Goal: Find specific page/section: Find specific page/section

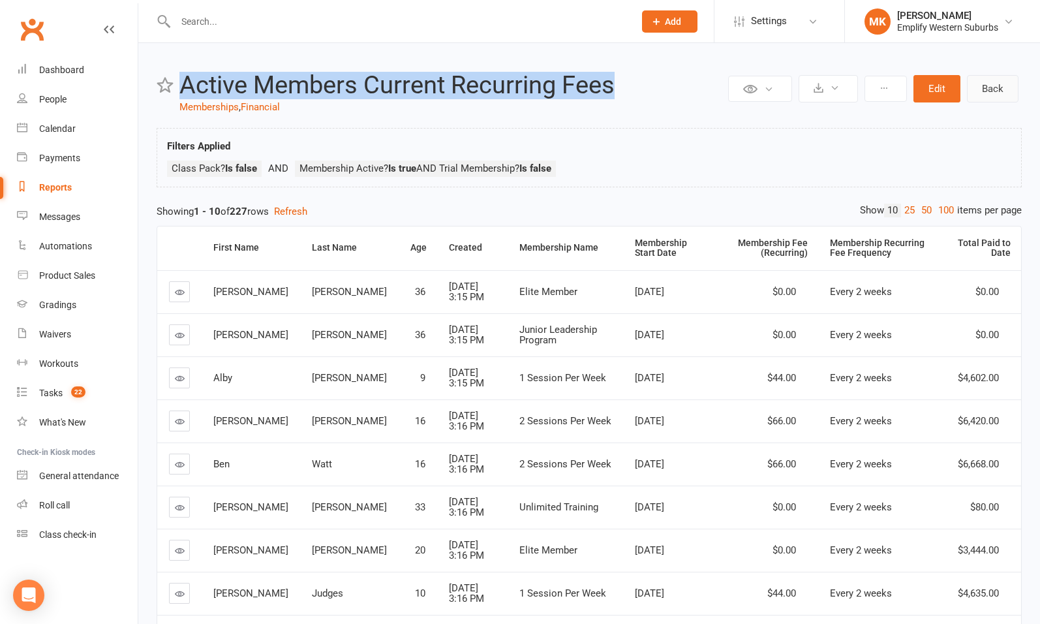
click at [1003, 96] on link "Back" at bounding box center [993, 88] width 52 height 27
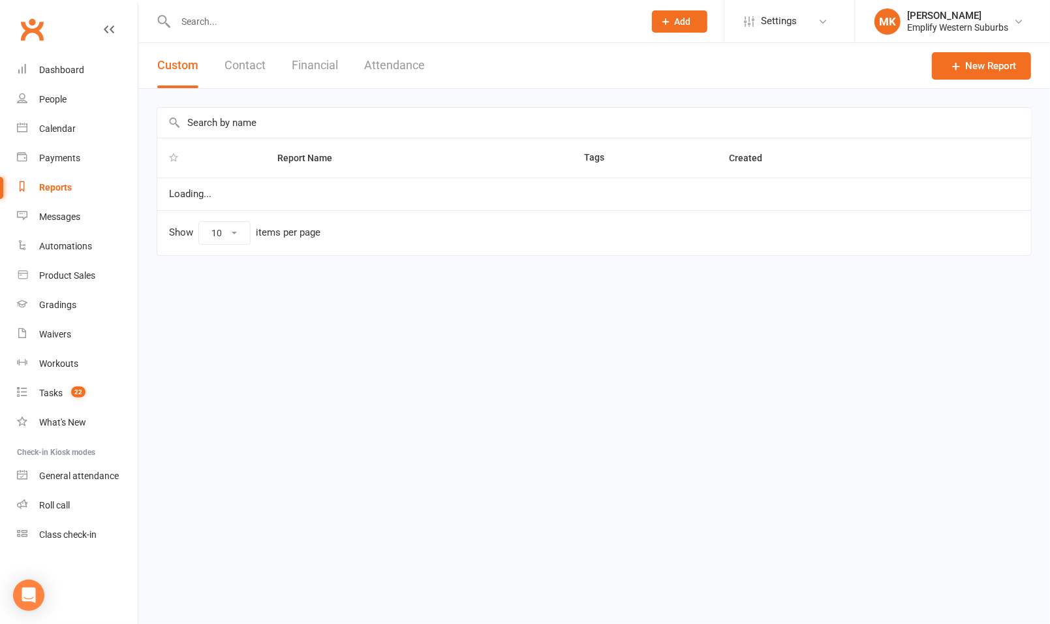
select select "100"
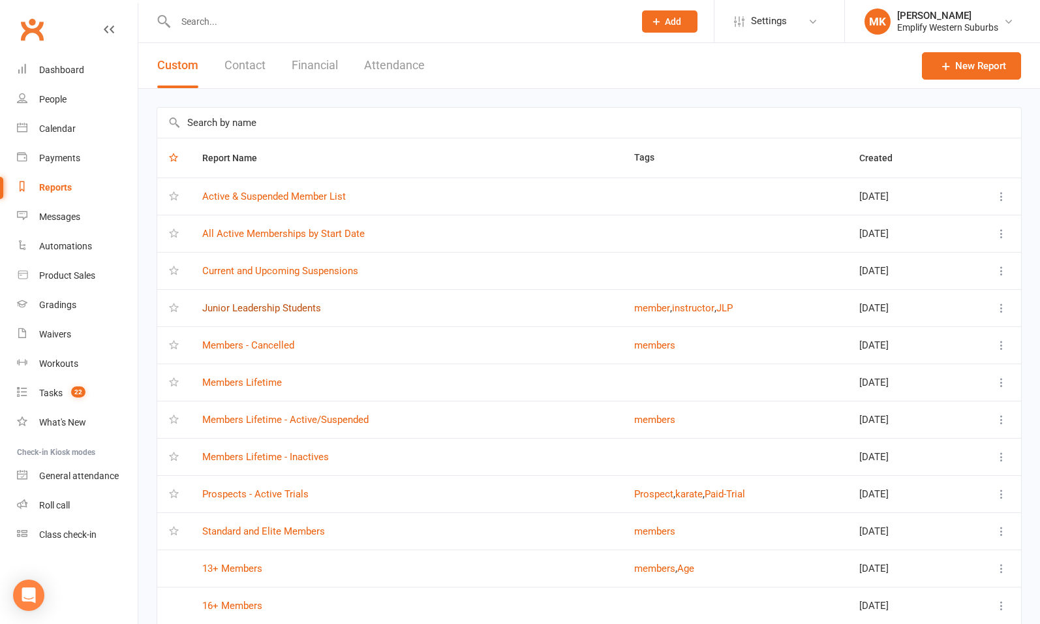
click at [252, 307] on link "Junior Leadership Students" at bounding box center [261, 308] width 119 height 12
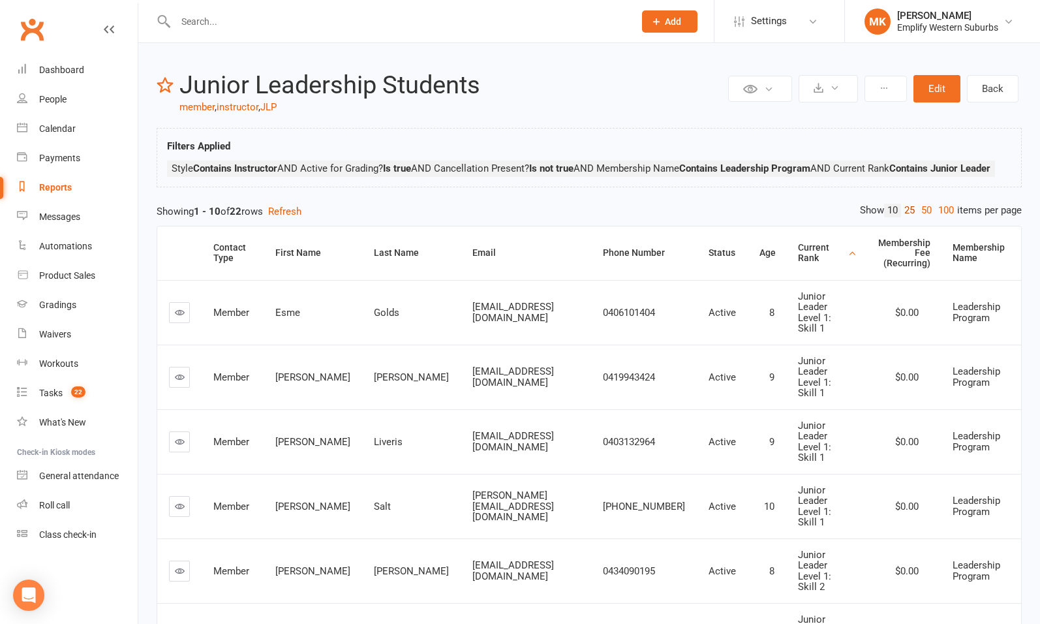
click at [909, 217] on link "25" at bounding box center [909, 211] width 17 height 14
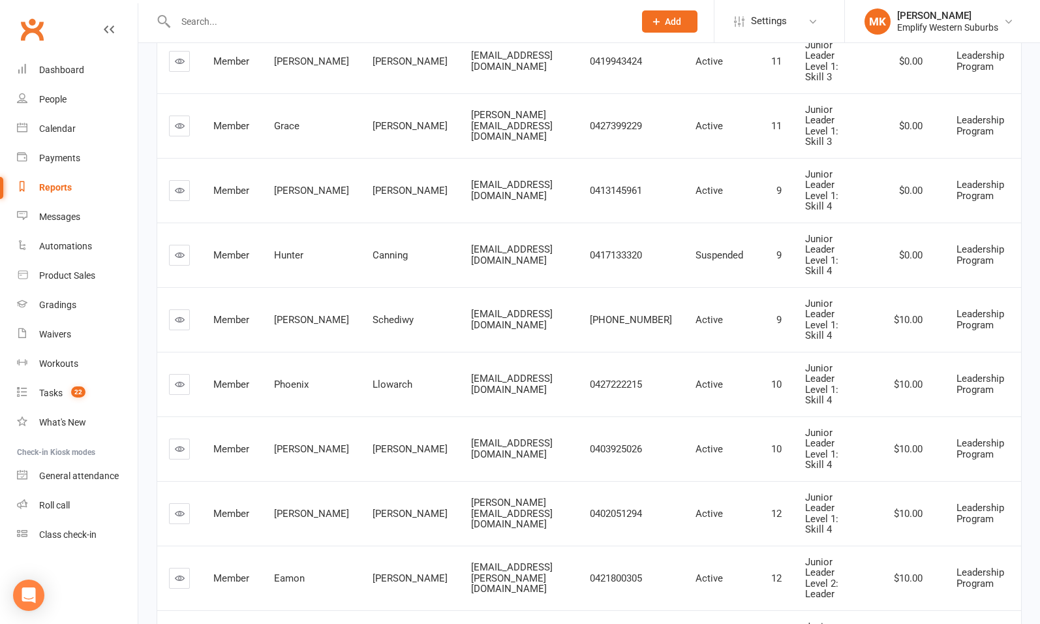
scroll to position [697, 0]
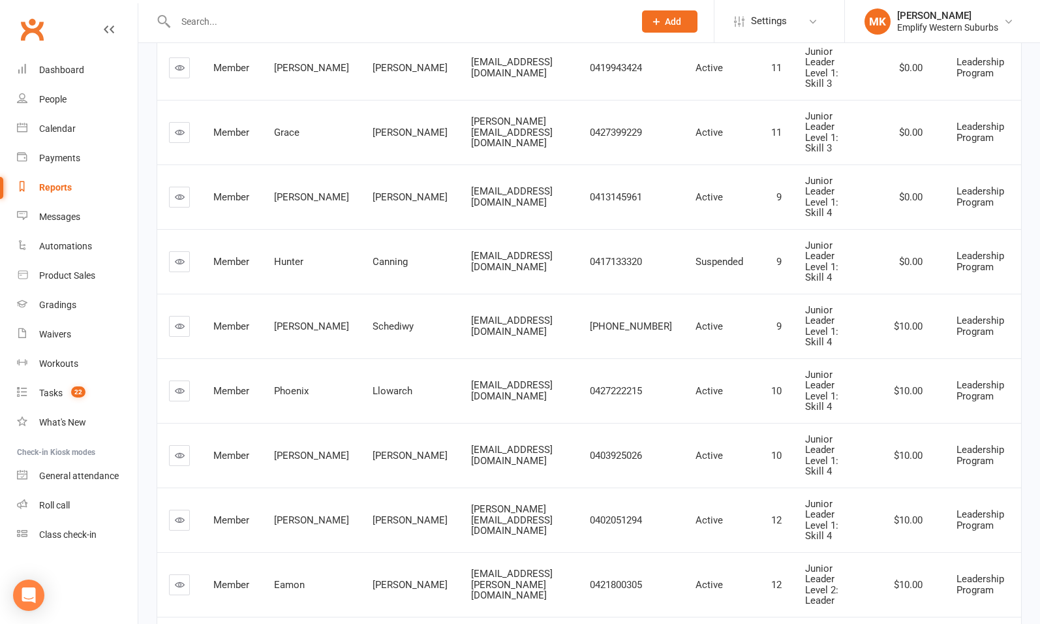
click at [219, 24] on input "text" at bounding box center [398, 21] width 453 height 18
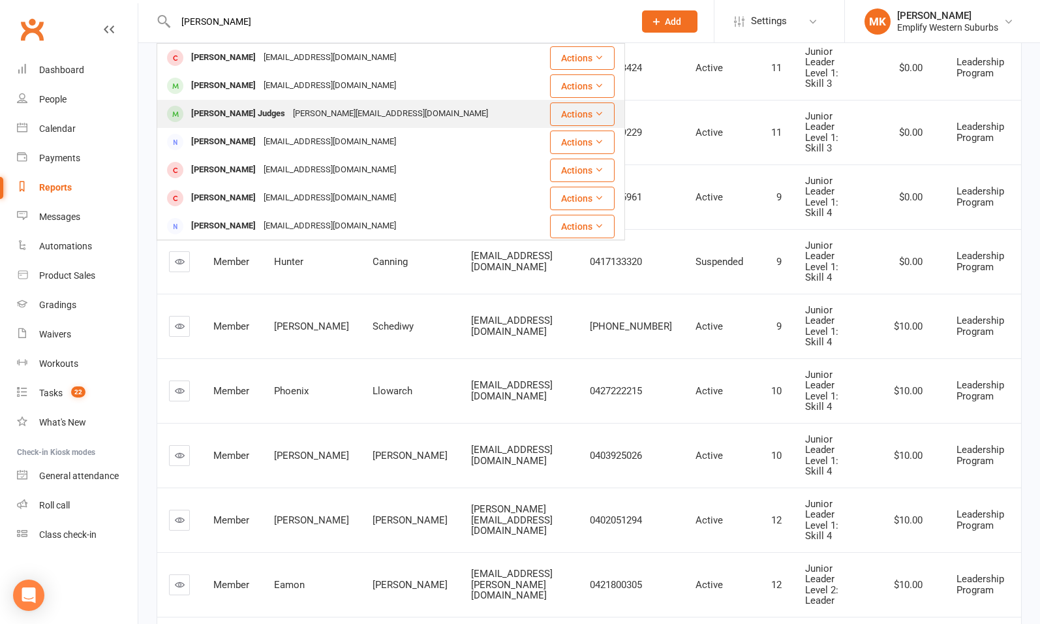
type input "harrison"
click at [232, 110] on div "Harrison Judges" at bounding box center [238, 113] width 102 height 19
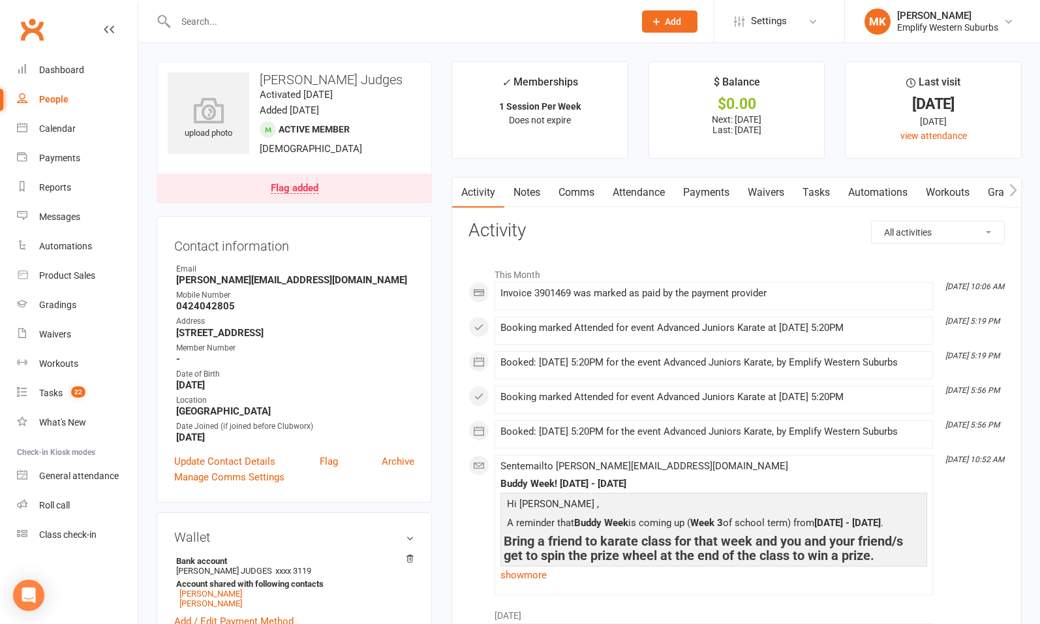
click at [971, 226] on select "All activities Bookings / Attendances Communications Notes Failed SMSes Grading…" at bounding box center [938, 232] width 132 height 22
select select "MembershipLogEntry"
click at [872, 221] on select "All activities Bookings / Attendances Communications Notes Failed SMSes Grading…" at bounding box center [938, 232] width 132 height 22
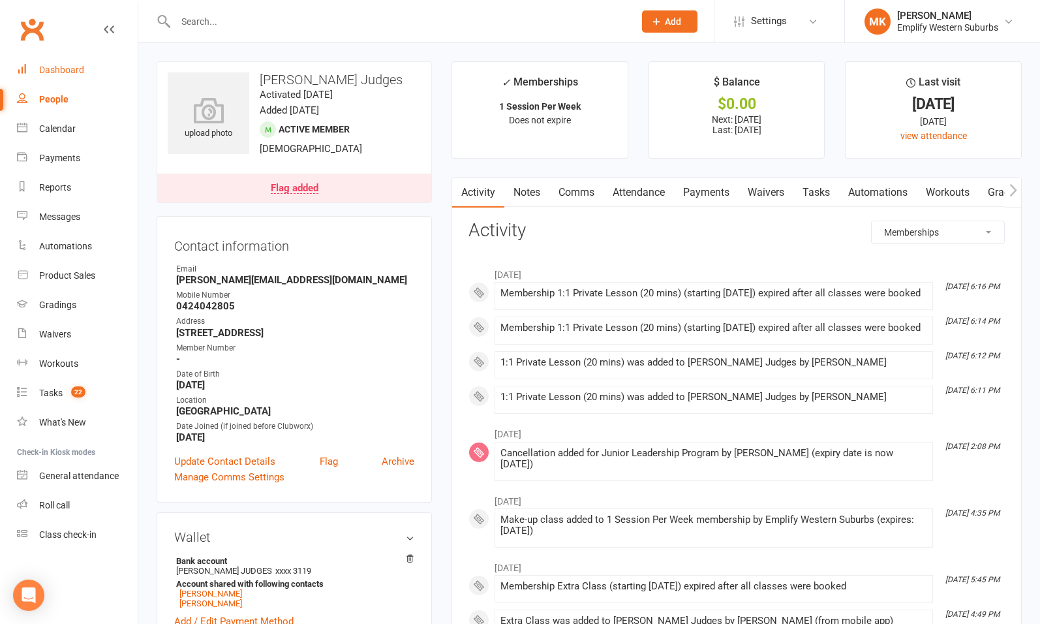
click at [61, 80] on link "Dashboard" at bounding box center [77, 69] width 121 height 29
